Goal: Information Seeking & Learning: Learn about a topic

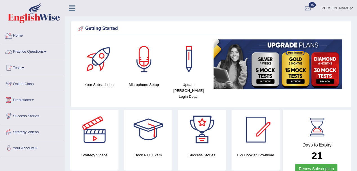
click at [21, 51] on link "Practice Questions" at bounding box center [32, 51] width 64 height 14
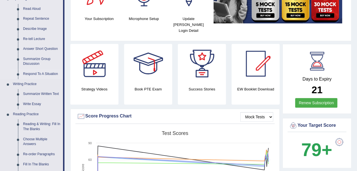
scroll to position [75, 0]
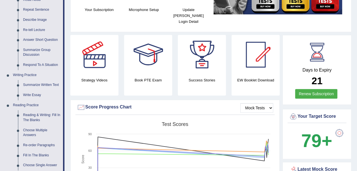
click at [34, 85] on link "Summarize Written Text" at bounding box center [42, 85] width 42 height 10
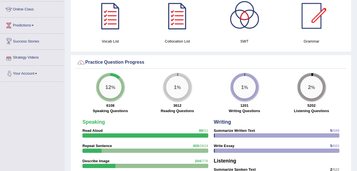
scroll to position [366, 0]
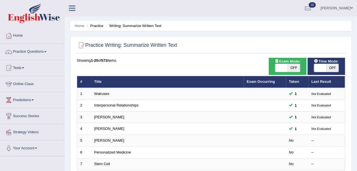
click at [333, 68] on span "OFF" at bounding box center [332, 68] width 12 height 8
checkbox input "true"
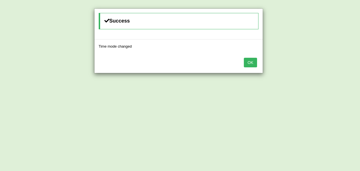
click at [252, 64] on button "OK" at bounding box center [250, 63] width 13 height 10
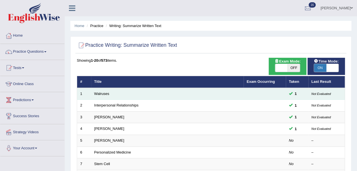
scroll to position [37, 0]
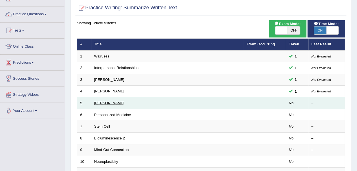
click at [103, 102] on link "[PERSON_NAME]" at bounding box center [109, 103] width 30 height 4
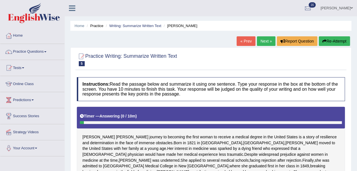
click at [21, 36] on link "Home" at bounding box center [32, 35] width 64 height 14
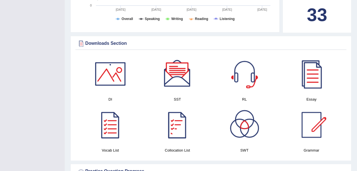
scroll to position [262, 0]
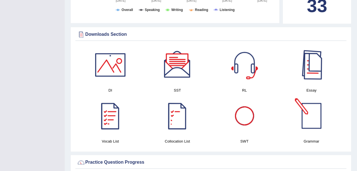
click at [312, 63] on div at bounding box center [311, 64] width 39 height 39
